Goal: Transaction & Acquisition: Purchase product/service

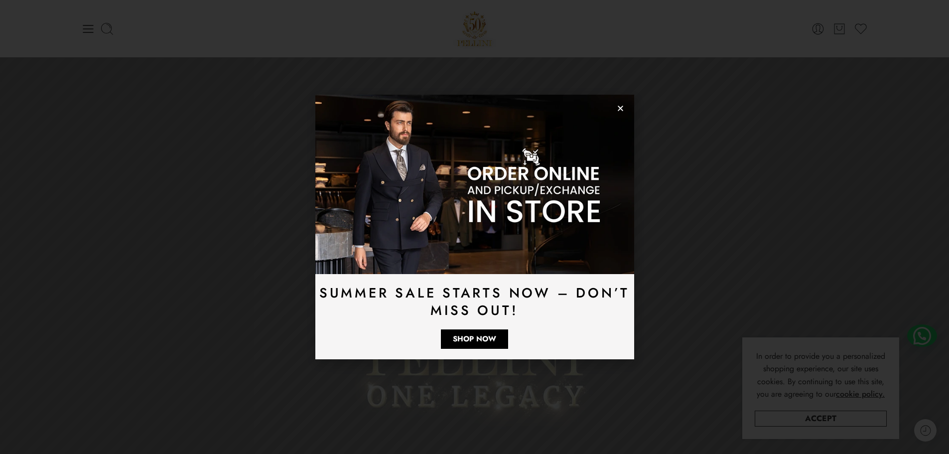
click at [621, 109] on use "Close" at bounding box center [620, 108] width 5 height 5
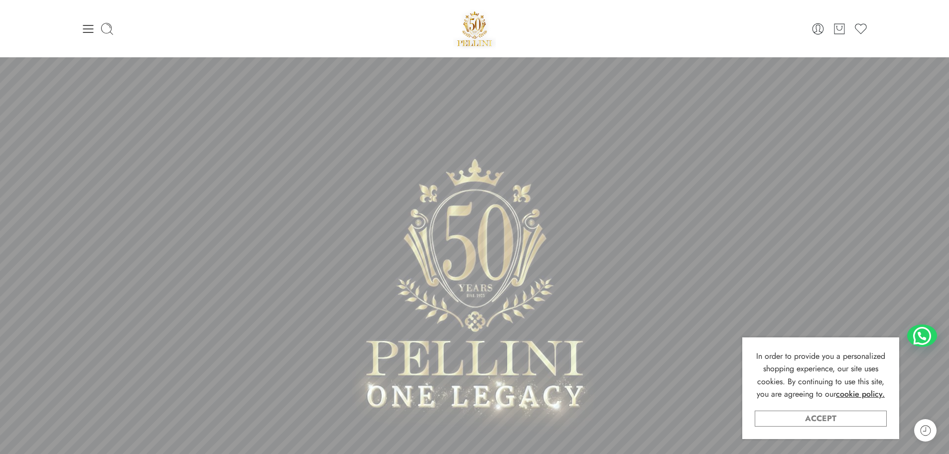
click at [805, 418] on link "Accept" at bounding box center [821, 418] width 132 height 16
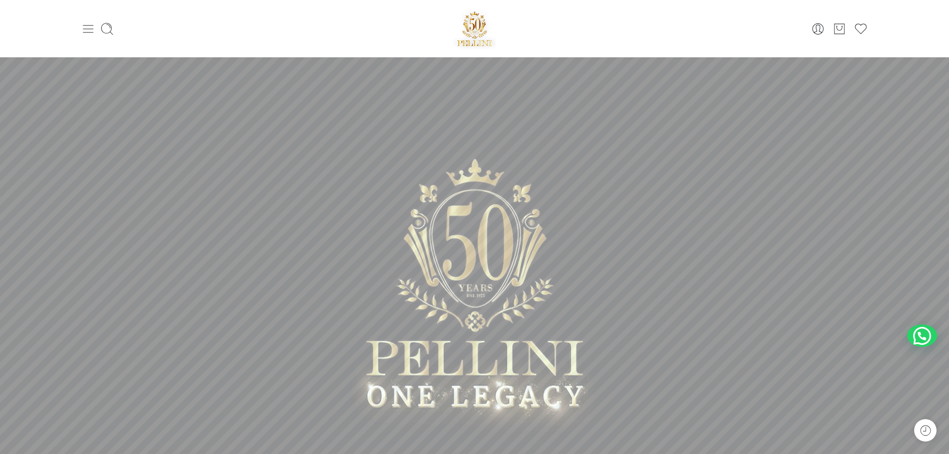
click at [89, 33] on icon at bounding box center [88, 29] width 14 height 14
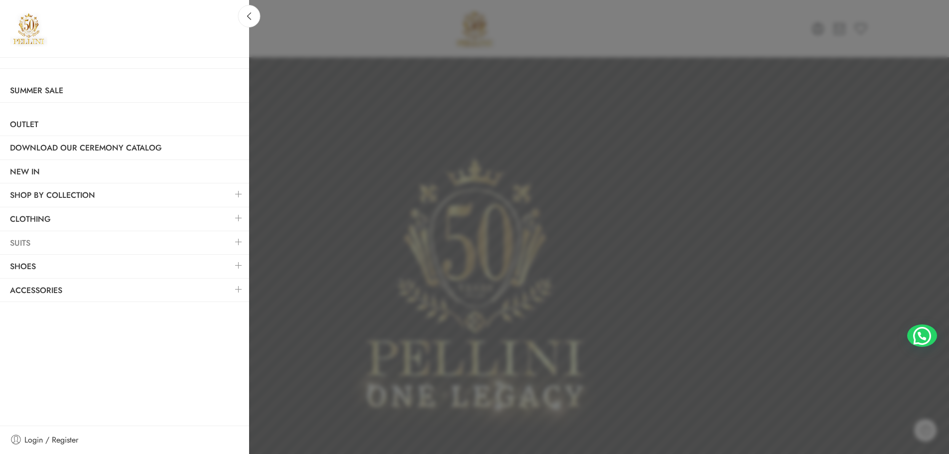
click at [45, 247] on link "Suits" at bounding box center [124, 243] width 249 height 23
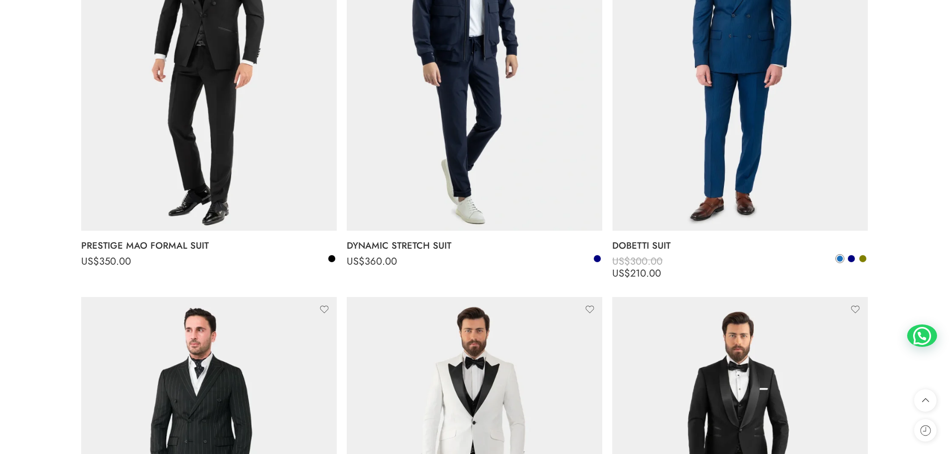
scroll to position [1096, 0]
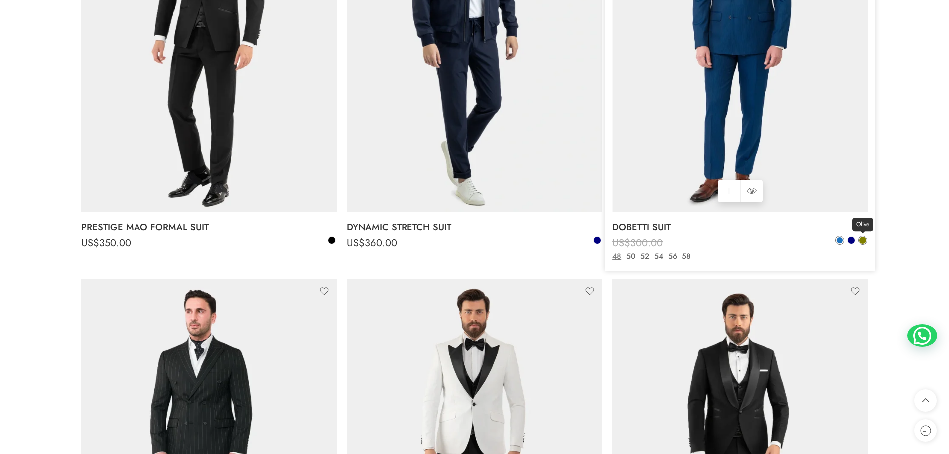
click at [864, 240] on span at bounding box center [862, 240] width 7 height 7
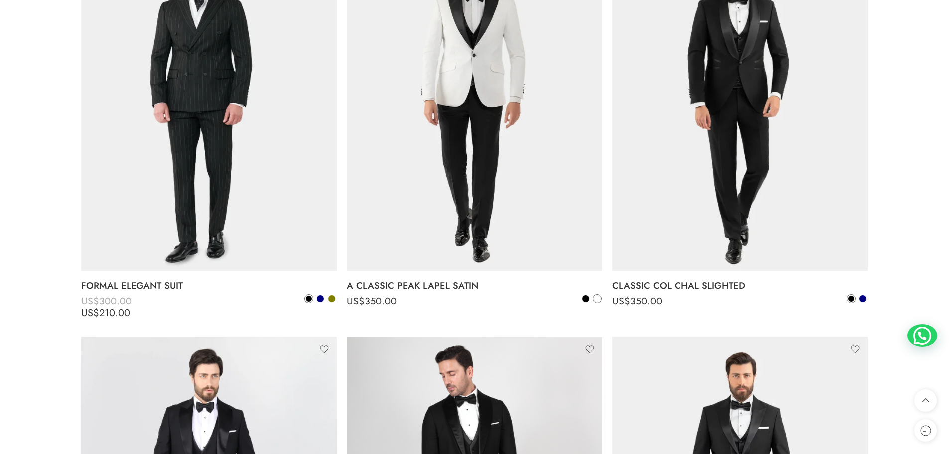
scroll to position [1494, 0]
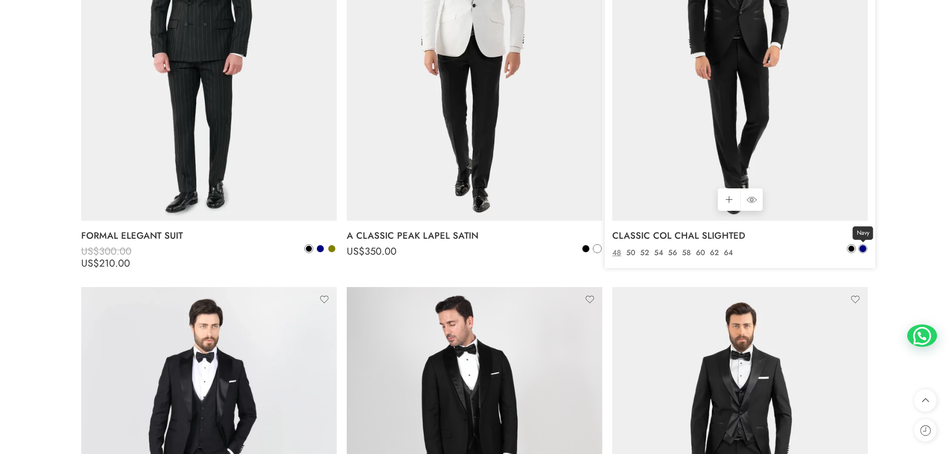
click at [865, 247] on span at bounding box center [862, 248] width 7 height 7
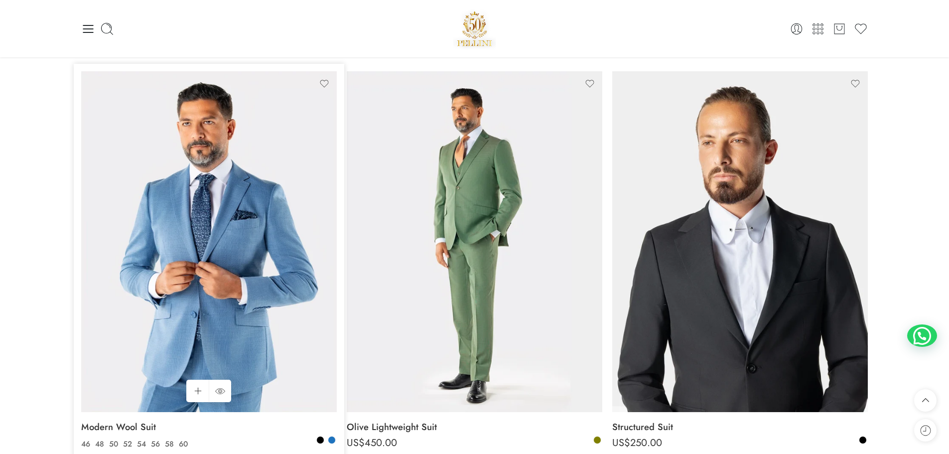
scroll to position [0, 0]
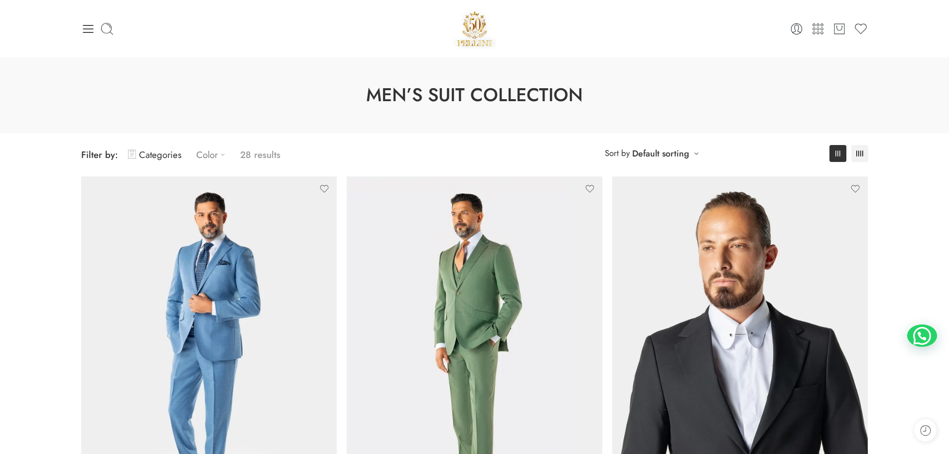
click at [222, 157] on icon at bounding box center [223, 154] width 10 height 10
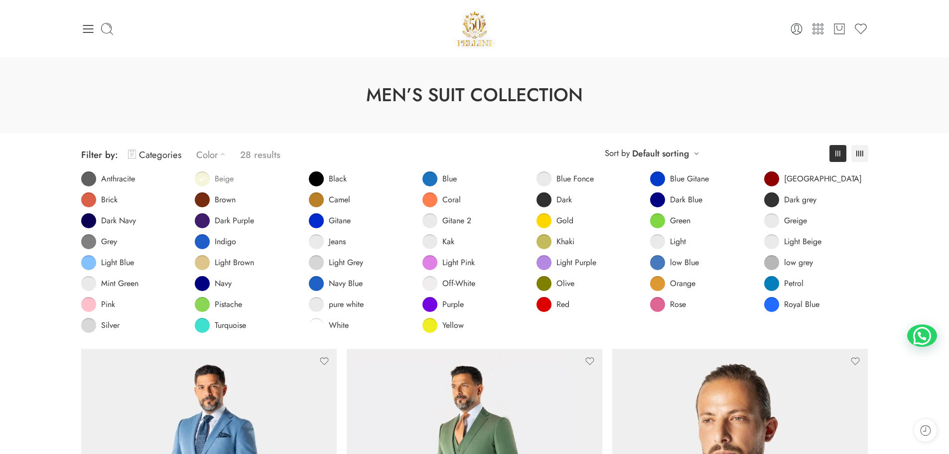
click at [208, 178] on span at bounding box center [202, 178] width 15 height 15
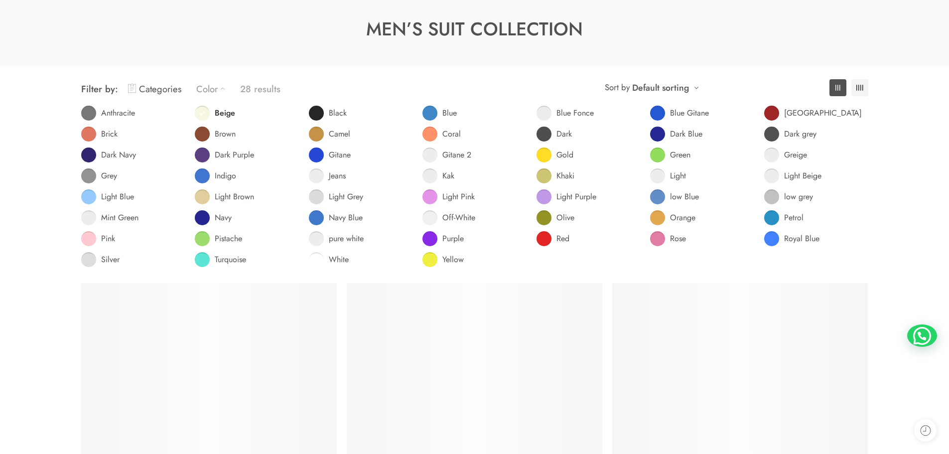
scroll to position [78, 0]
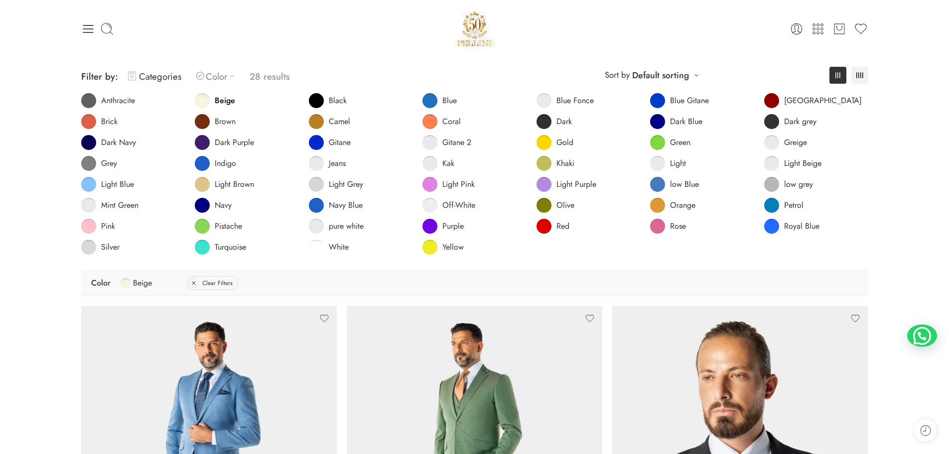
click at [223, 78] on link "Color" at bounding box center [217, 76] width 43 height 23
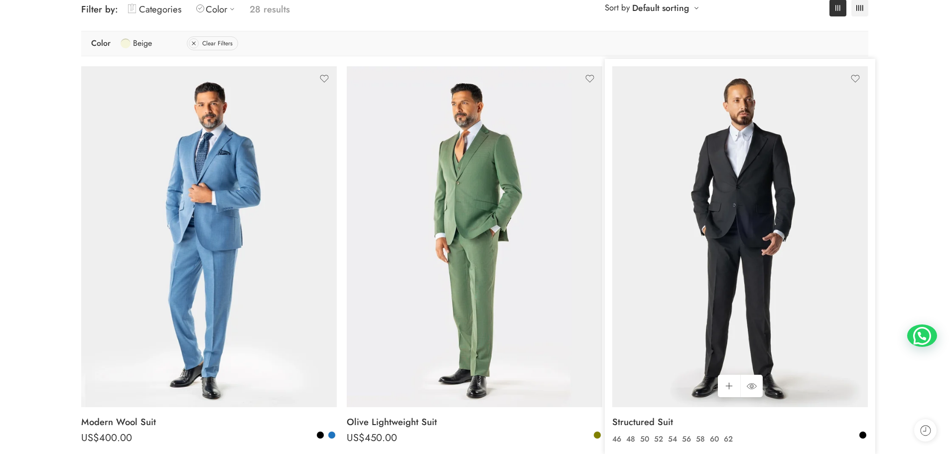
scroll to position [228, 0]
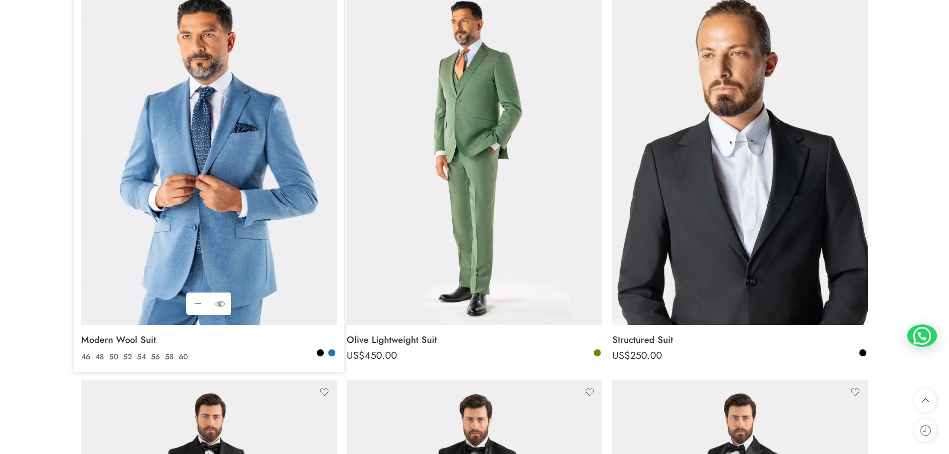
click at [171, 157] on img at bounding box center [209, 154] width 256 height 341
